Goal: Task Accomplishment & Management: Use online tool/utility

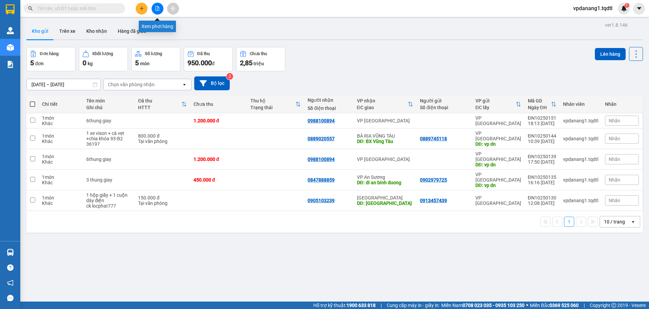
click at [156, 8] on icon "file-add" at bounding box center [158, 8] width 4 height 5
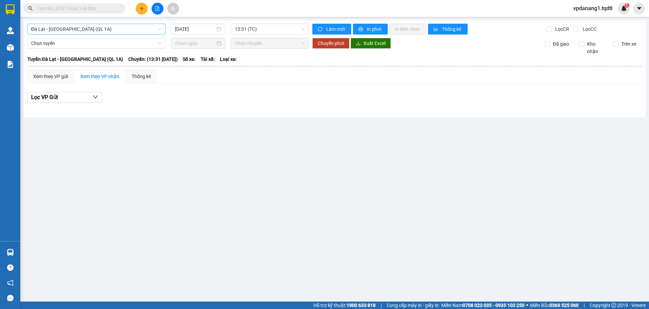
click at [103, 32] on span "Đà Lạt - [GEOGRAPHIC_DATA] (QL 1A)" at bounding box center [96, 29] width 130 height 10
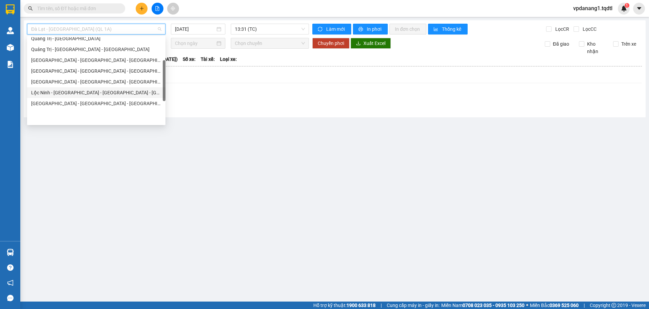
scroll to position [68, 0]
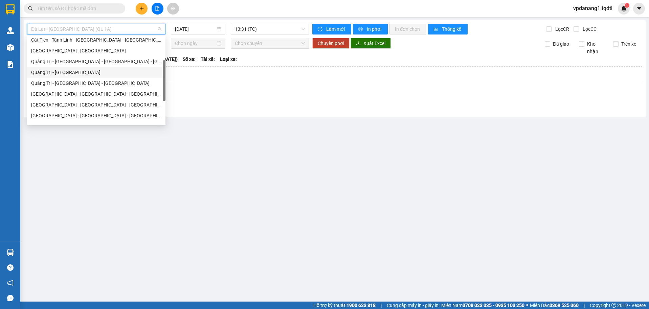
click at [83, 74] on div "Quảng Trị - [GEOGRAPHIC_DATA]" at bounding box center [96, 72] width 130 height 7
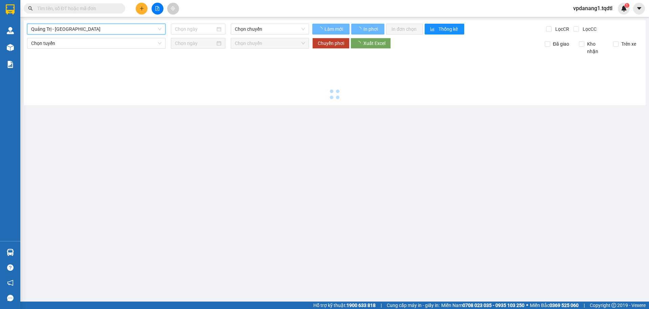
type input "[DATE]"
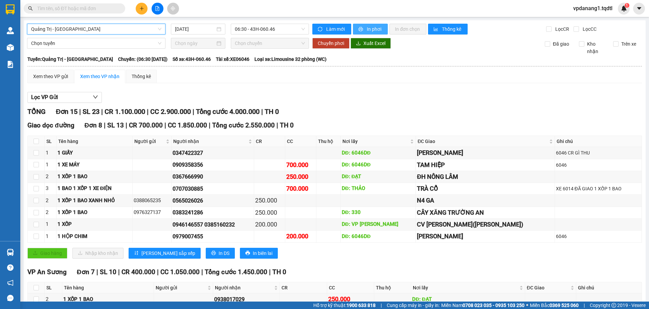
click at [373, 32] on span "In phơi" at bounding box center [375, 28] width 16 height 7
click at [106, 32] on span "Quảng Trị - [GEOGRAPHIC_DATA]" at bounding box center [96, 29] width 130 height 10
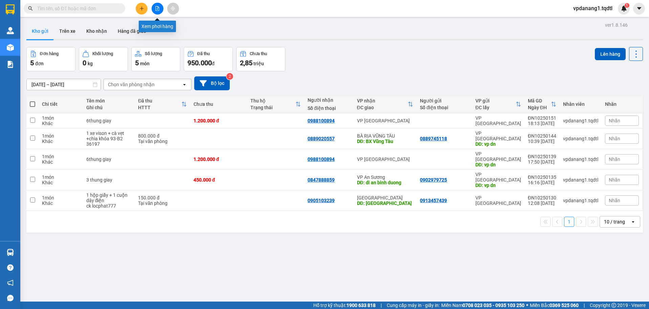
click at [157, 11] on button at bounding box center [158, 9] width 12 height 12
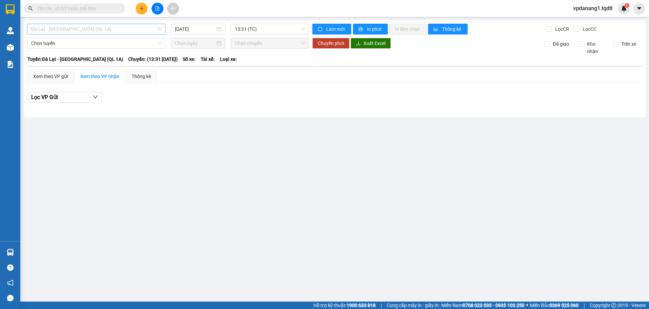
click at [121, 28] on span "Đà Lạt - [GEOGRAPHIC_DATA] (QL 1A)" at bounding box center [96, 29] width 130 height 10
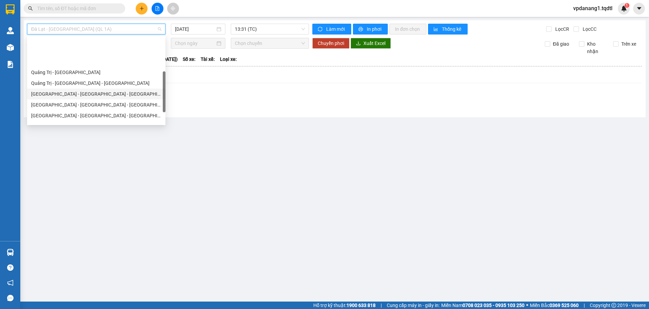
scroll to position [102, 0]
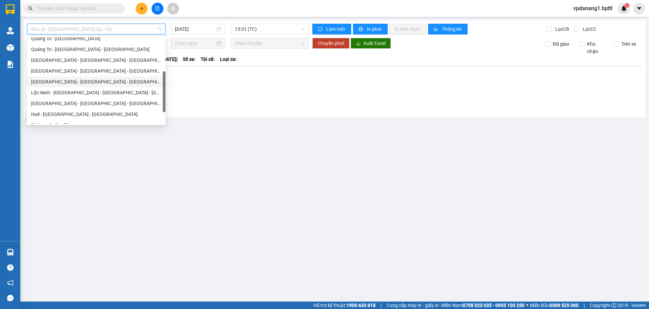
click at [118, 82] on div "[GEOGRAPHIC_DATA] - [GEOGRAPHIC_DATA] - [GEOGRAPHIC_DATA] - [GEOGRAPHIC_DATA]" at bounding box center [96, 81] width 130 height 7
type input "[DATE]"
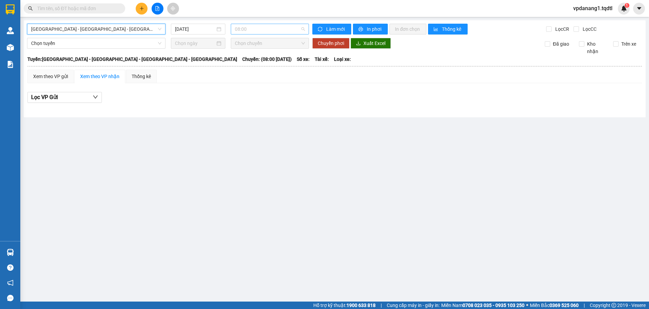
click at [271, 31] on span "08:00" at bounding box center [270, 29] width 70 height 10
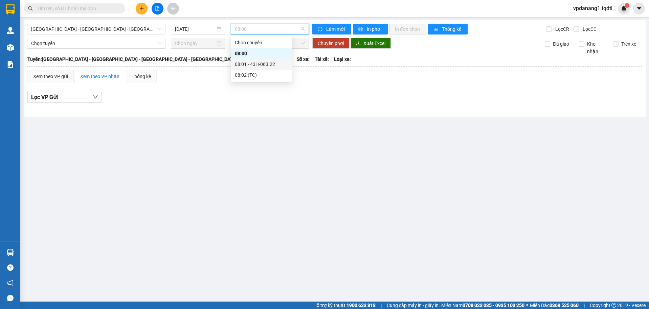
click at [270, 63] on div "08:01 - 43H-063.22" at bounding box center [261, 64] width 53 height 7
